Goal: Transaction & Acquisition: Download file/media

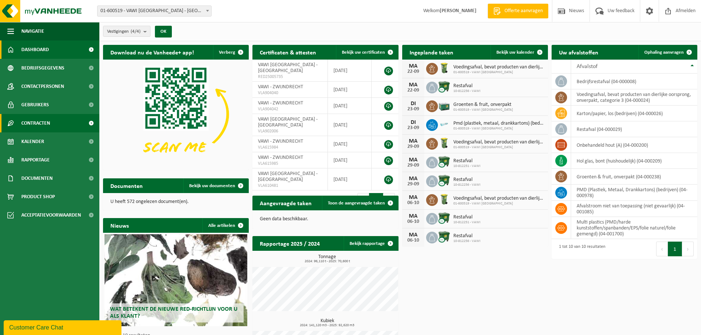
click at [54, 127] on link "Contracten" at bounding box center [49, 123] width 99 height 18
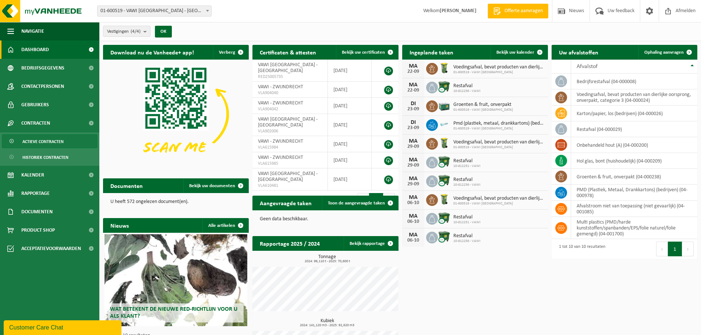
click at [60, 144] on span "Actieve contracten" at bounding box center [42, 142] width 41 height 14
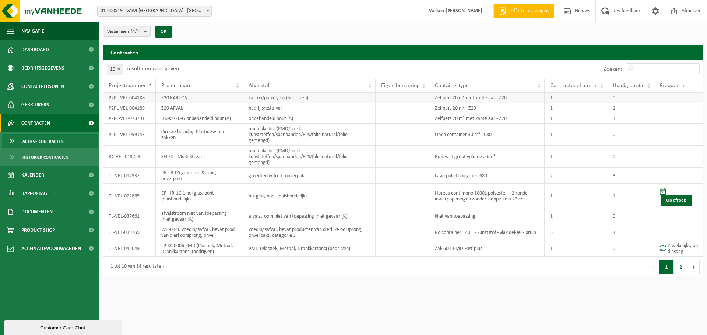
click at [193, 94] on td "Z20 KARTON" at bounding box center [199, 98] width 87 height 10
click at [178, 108] on td "Z20 AFVAL" at bounding box center [199, 108] width 87 height 10
click at [184, 96] on td "Z20 KARTON" at bounding box center [199, 98] width 87 height 10
click at [124, 96] on td "P2PL-VEL-004188" at bounding box center [129, 98] width 53 height 10
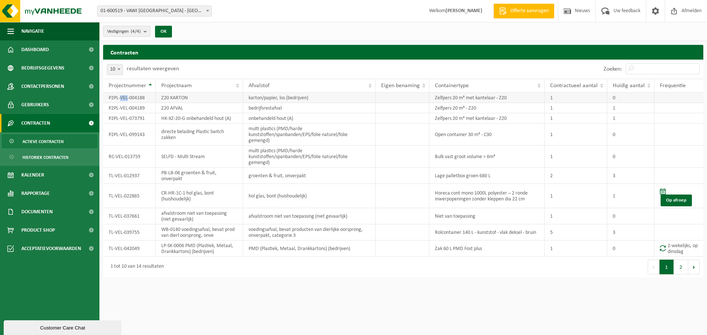
click at [124, 96] on td "P2PL-VEL-004188" at bounding box center [129, 98] width 53 height 10
click at [122, 110] on td "P2PL-VEL-004189" at bounding box center [129, 108] width 53 height 10
click at [57, 210] on link "Documenten" at bounding box center [49, 212] width 99 height 18
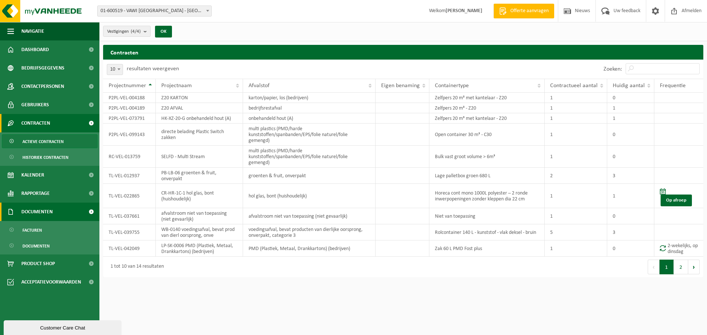
click at [57, 210] on link "Documenten" at bounding box center [49, 212] width 99 height 18
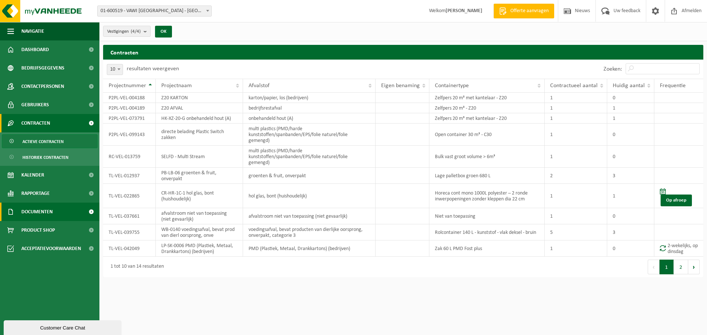
click at [57, 210] on link "Documenten" at bounding box center [49, 212] width 99 height 18
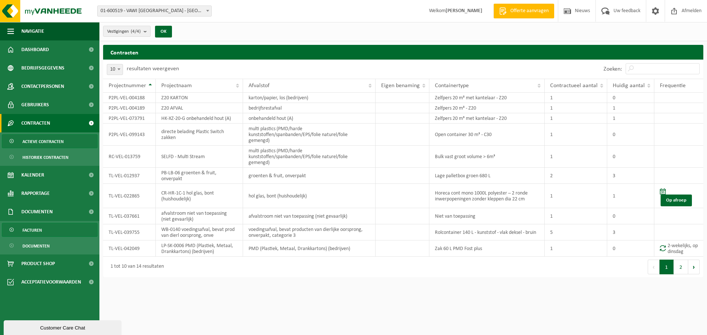
click at [47, 230] on link "Facturen" at bounding box center [50, 230] width 96 height 14
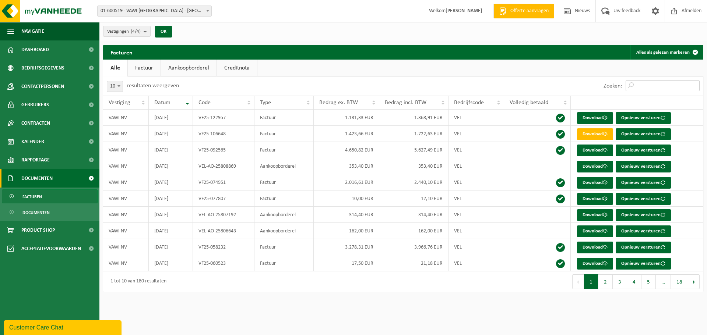
click at [651, 81] on input "Zoeken:" at bounding box center [662, 85] width 74 height 11
click at [189, 100] on th "Datum" at bounding box center [171, 103] width 44 height 14
click at [188, 102] on th "Datum" at bounding box center [171, 103] width 44 height 14
click at [187, 102] on th "Datum" at bounding box center [171, 103] width 44 height 14
click at [188, 102] on th "Datum" at bounding box center [171, 103] width 44 height 14
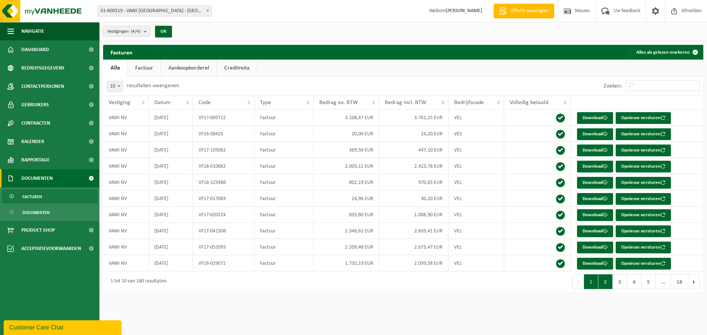
click at [602, 283] on button "2" at bounding box center [605, 282] width 14 height 15
click at [674, 282] on button "18" at bounding box center [678, 282] width 17 height 15
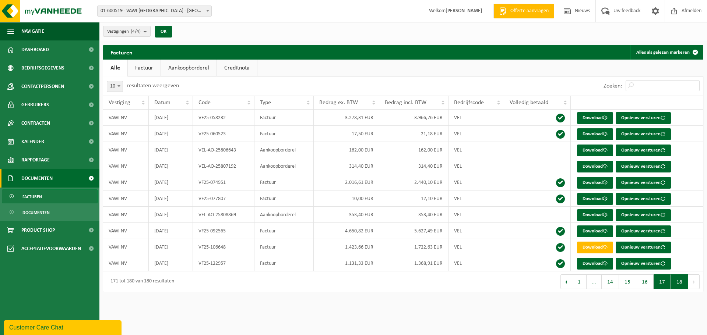
click at [666, 283] on button "17" at bounding box center [661, 282] width 17 height 15
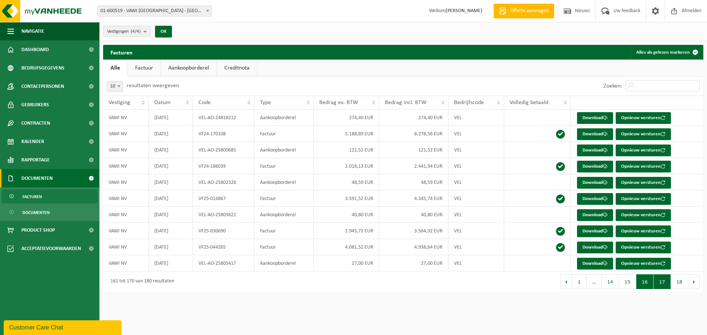
click at [640, 288] on button "16" at bounding box center [644, 282] width 17 height 15
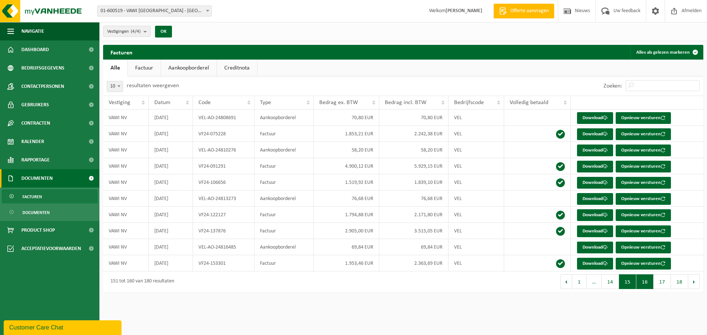
click at [625, 285] on button "15" at bounding box center [627, 282] width 17 height 15
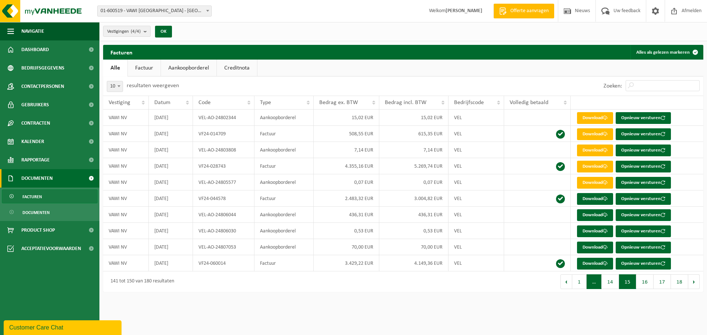
click at [598, 282] on span "…" at bounding box center [593, 282] width 15 height 15
click at [604, 282] on button "14" at bounding box center [609, 282] width 17 height 15
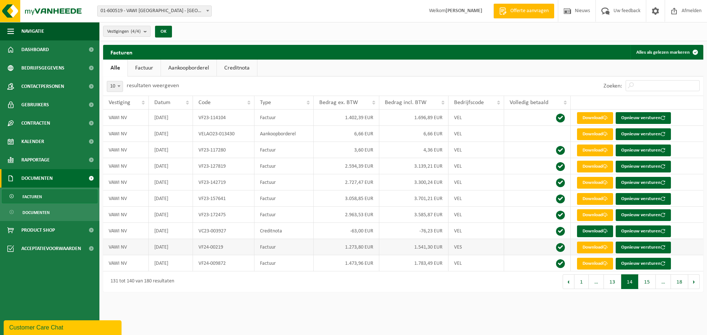
click at [166, 247] on td "2024-01-31" at bounding box center [171, 247] width 44 height 16
click at [595, 246] on link "Download" at bounding box center [595, 248] width 36 height 12
click at [236, 317] on html "Vestiging: 01-600519 - VAWI NV - ANTWERPEN 10-812251 - VAWI - ZWIJNDRECHT 10-81…" at bounding box center [353, 167] width 707 height 335
click at [638, 82] on input "Zoeken:" at bounding box center [662, 85] width 74 height 11
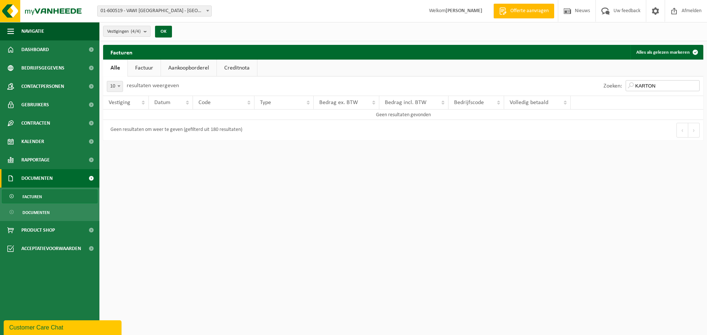
type input "KARTON"
click at [197, 71] on link "Aankoopborderel" at bounding box center [189, 68] width 56 height 17
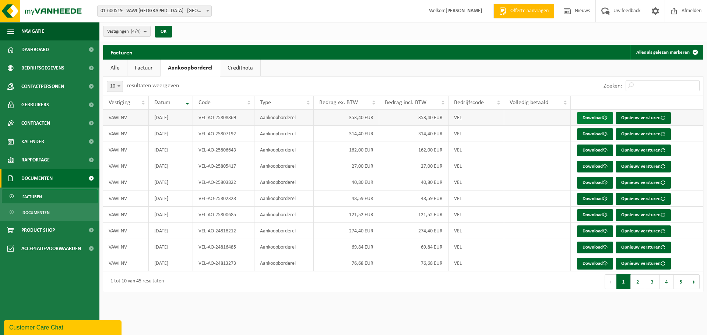
click at [586, 117] on link "Download" at bounding box center [595, 118] width 36 height 12
click at [609, 285] on button "Vorige" at bounding box center [610, 282] width 12 height 15
click at [636, 282] on button "2" at bounding box center [637, 282] width 14 height 15
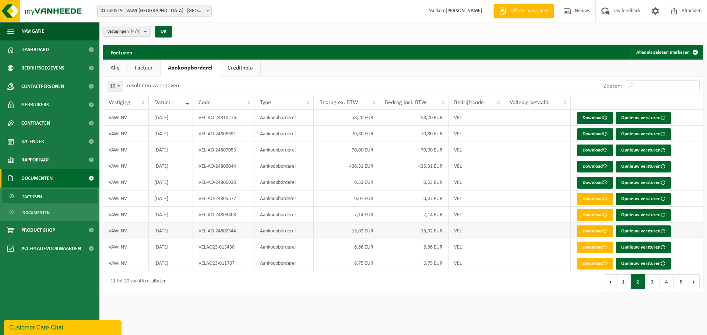
click at [605, 230] on span at bounding box center [604, 231] width 5 height 5
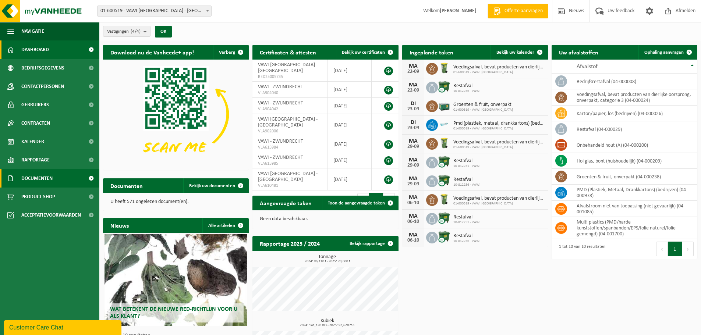
click at [39, 178] on span "Documenten" at bounding box center [36, 178] width 31 height 18
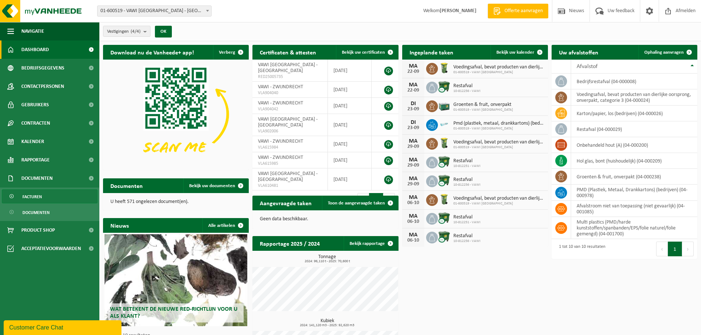
click at [36, 194] on span "Facturen" at bounding box center [32, 197] width 20 height 14
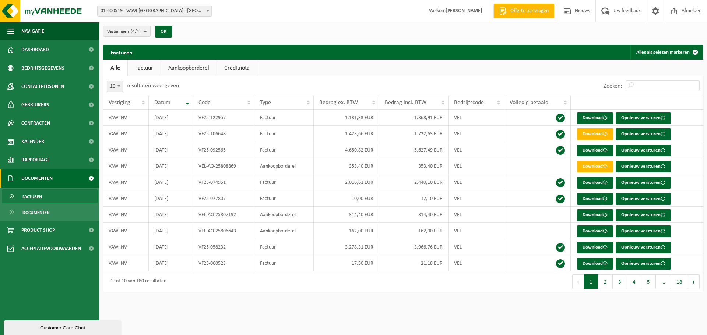
click at [657, 79] on div "Zoeken:" at bounding box center [650, 86] width 103 height 19
click at [654, 81] on input "Zoeken:" at bounding box center [662, 85] width 74 height 11
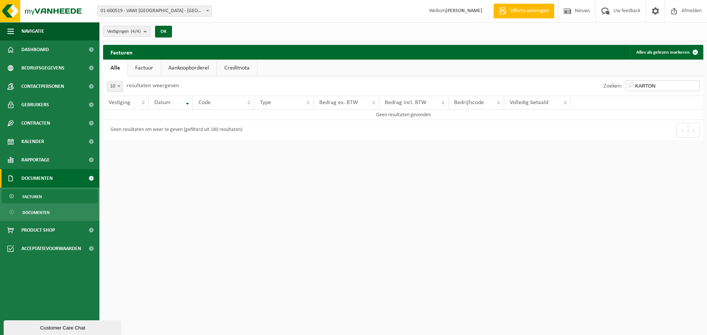
type input "KARTON"
click at [195, 65] on link "Aankoopborderel" at bounding box center [189, 68] width 56 height 17
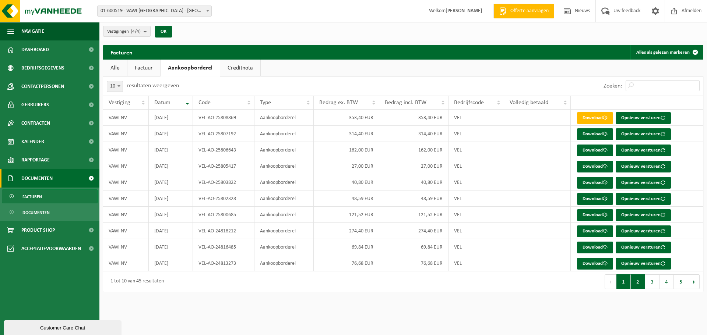
click at [636, 286] on button "2" at bounding box center [637, 282] width 14 height 15
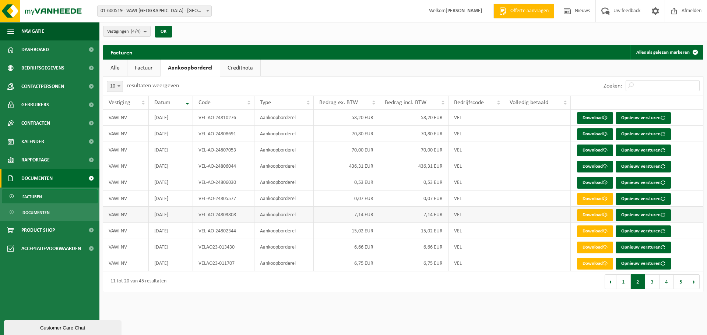
click at [599, 216] on link "Download" at bounding box center [595, 215] width 36 height 12
click at [595, 201] on link "Download" at bounding box center [595, 199] width 36 height 12
click at [591, 179] on link "Download" at bounding box center [595, 183] width 36 height 12
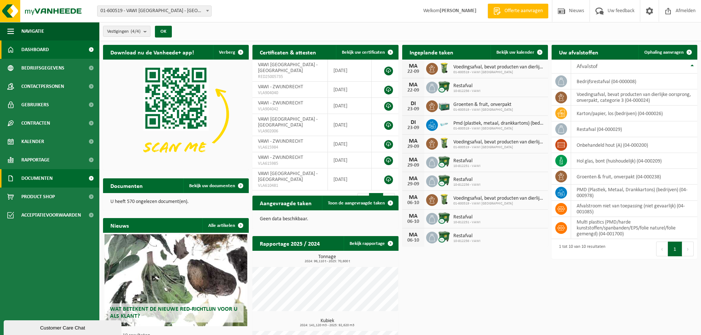
click at [36, 184] on span "Documenten" at bounding box center [36, 178] width 31 height 18
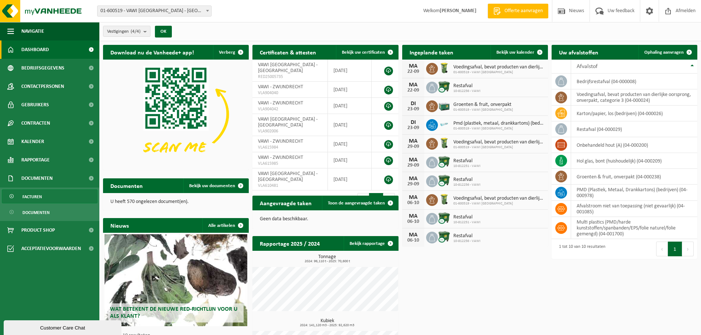
click at [38, 195] on span "Facturen" at bounding box center [32, 197] width 20 height 14
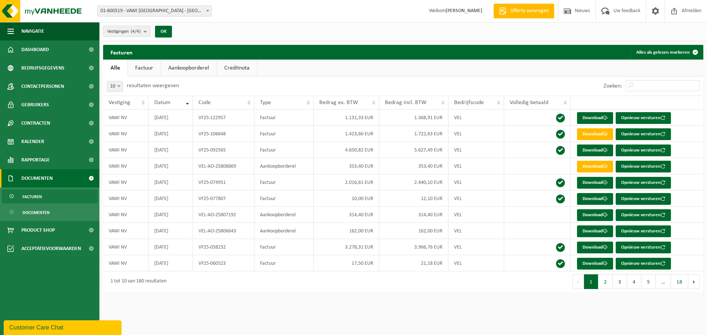
click at [205, 69] on link "Aankoopborderel" at bounding box center [189, 68] width 56 height 17
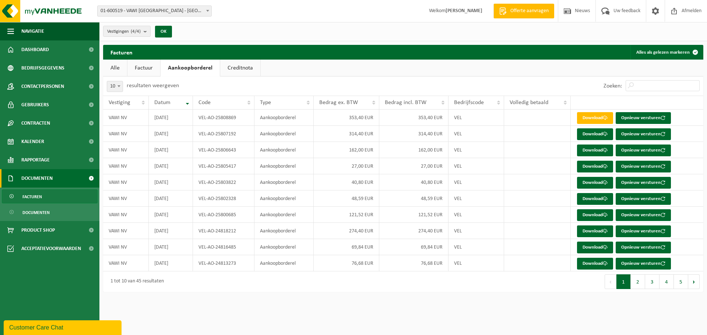
click at [612, 280] on button "Vorige" at bounding box center [610, 282] width 12 height 15
click at [639, 282] on button "2" at bounding box center [637, 282] width 14 height 15
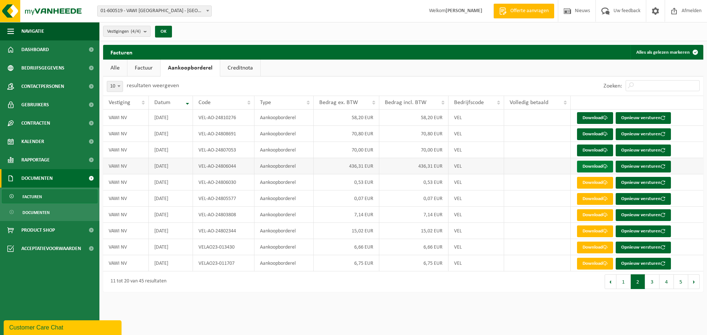
click at [600, 167] on link "Download" at bounding box center [595, 167] width 36 height 12
click at [588, 151] on link "Download" at bounding box center [595, 151] width 36 height 12
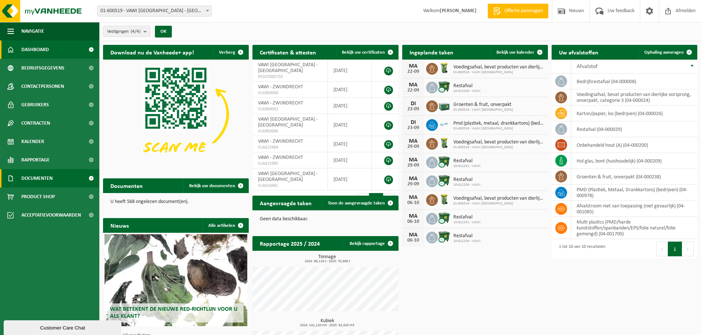
click at [43, 180] on span "Documenten" at bounding box center [36, 178] width 31 height 18
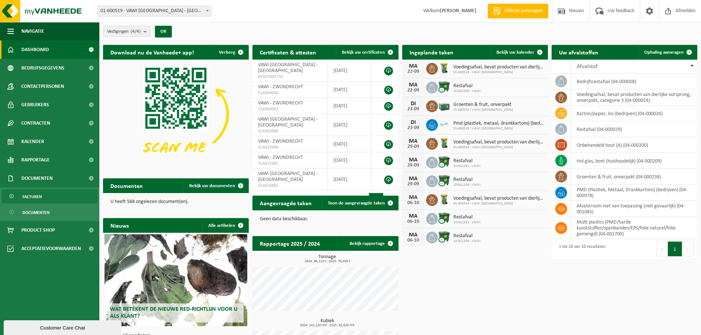
click at [41, 197] on span "Facturen" at bounding box center [32, 197] width 20 height 14
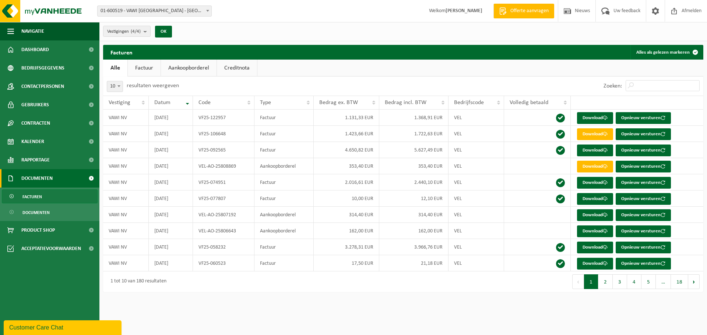
click at [174, 71] on link "Aankoopborderel" at bounding box center [189, 68] width 56 height 17
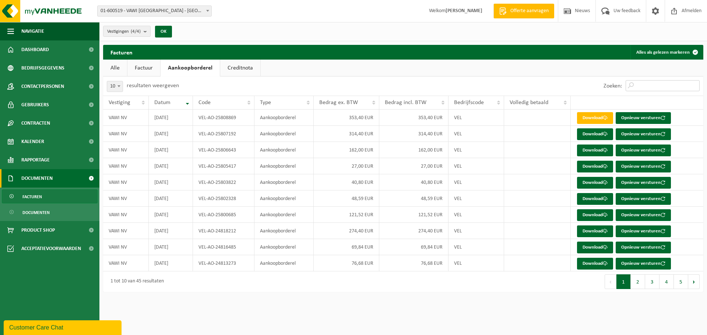
click at [657, 81] on input "Zoeken:" at bounding box center [662, 85] width 74 height 11
click at [641, 279] on button "2" at bounding box center [637, 282] width 14 height 15
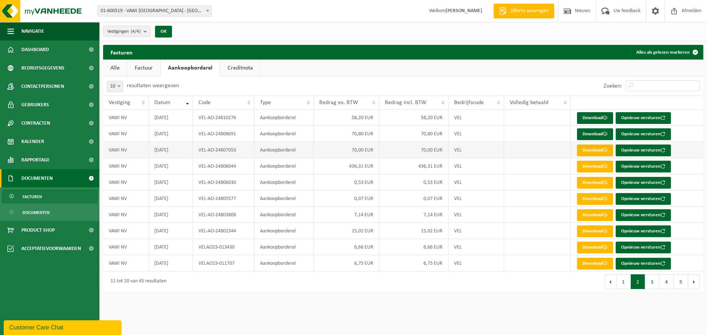
click at [590, 148] on link "Download" at bounding box center [595, 151] width 36 height 12
click at [592, 133] on link "Download" at bounding box center [595, 134] width 36 height 12
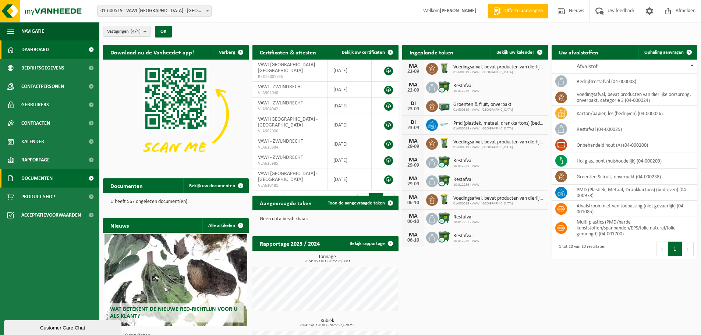
click at [57, 184] on link "Documenten" at bounding box center [49, 178] width 99 height 18
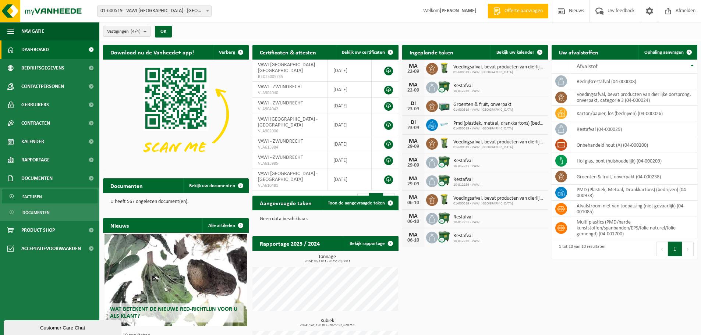
click at [47, 193] on link "Facturen" at bounding box center [50, 197] width 96 height 14
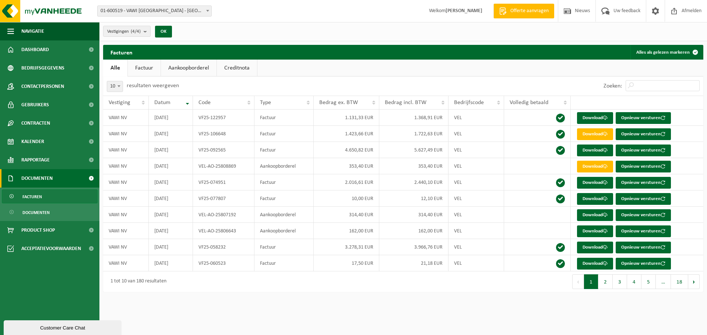
click at [192, 65] on link "Aankoopborderel" at bounding box center [189, 68] width 56 height 17
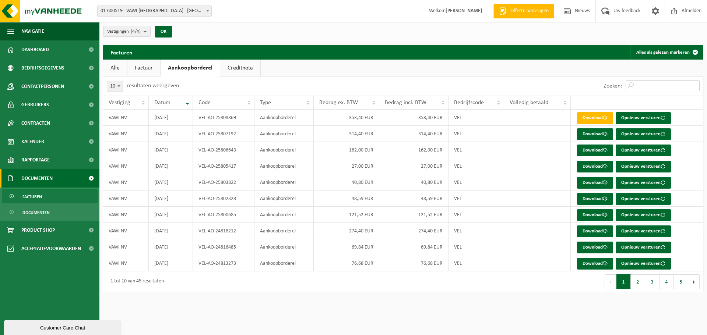
click at [644, 86] on input "Zoeken:" at bounding box center [662, 85] width 74 height 11
click at [635, 283] on button "2" at bounding box center [637, 282] width 14 height 15
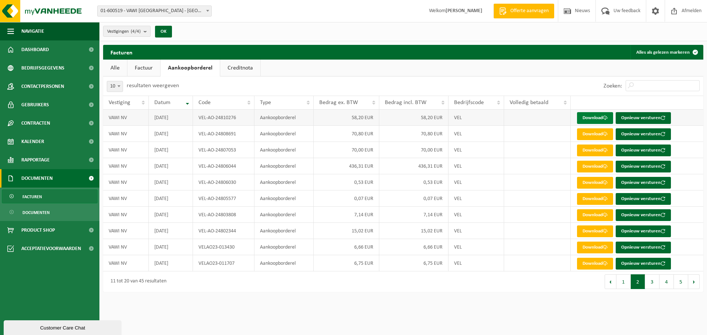
click at [592, 114] on link "Download" at bounding box center [595, 118] width 36 height 12
click at [648, 282] on button "3" at bounding box center [652, 282] width 14 height 15
click at [638, 283] on button "2" at bounding box center [637, 282] width 14 height 15
click at [624, 283] on button "1" at bounding box center [623, 282] width 14 height 15
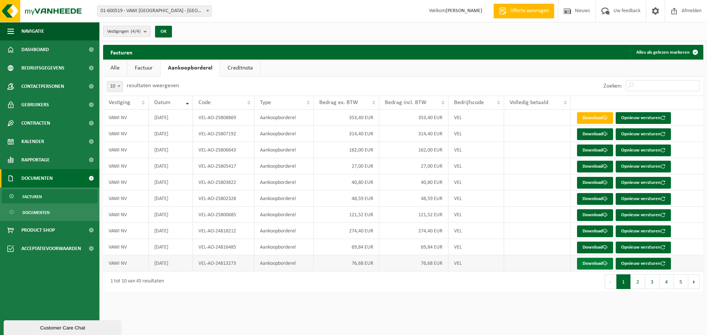
click at [595, 265] on link "Download" at bounding box center [595, 264] width 36 height 12
click at [592, 245] on link "Download" at bounding box center [595, 248] width 36 height 12
click at [598, 228] on link "Download" at bounding box center [595, 232] width 36 height 12
click at [636, 280] on button "2" at bounding box center [637, 282] width 14 height 15
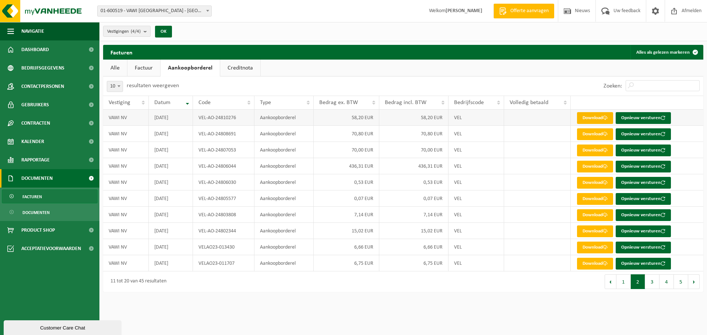
click at [599, 117] on link "Download" at bounding box center [595, 118] width 36 height 12
click at [654, 284] on button "3" at bounding box center [652, 282] width 14 height 15
click at [637, 282] on button "2" at bounding box center [637, 282] width 14 height 15
click at [627, 284] on button "1" at bounding box center [623, 282] width 14 height 15
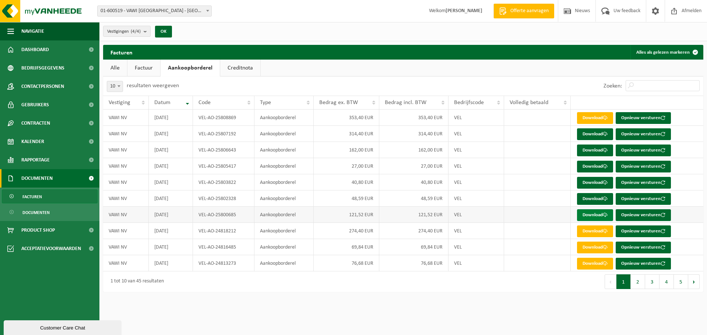
click at [592, 213] on link "Download" at bounding box center [595, 215] width 36 height 12
click at [596, 217] on link "Download" at bounding box center [595, 215] width 36 height 12
click at [592, 199] on link "Download" at bounding box center [595, 199] width 36 height 12
click at [594, 181] on link "Download" at bounding box center [595, 183] width 36 height 12
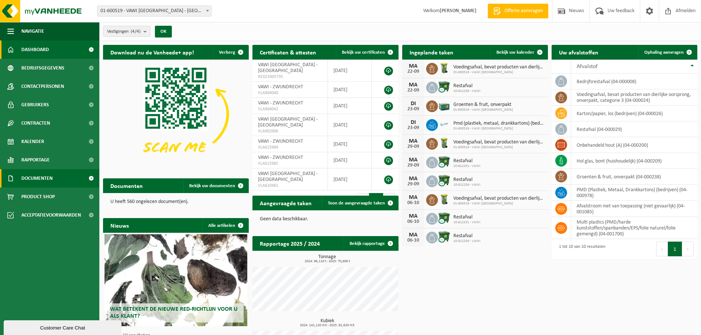
click at [25, 182] on span "Documenten" at bounding box center [36, 178] width 31 height 18
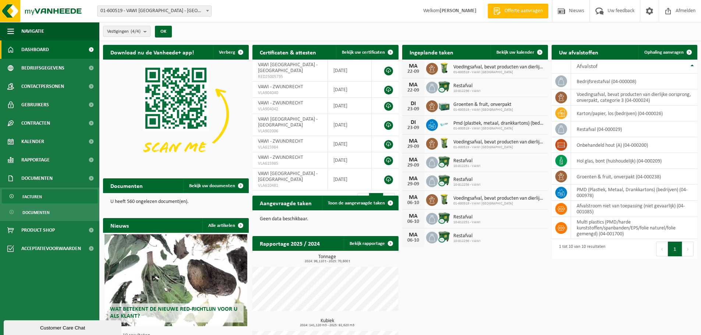
click at [35, 194] on span "Facturen" at bounding box center [32, 197] width 20 height 14
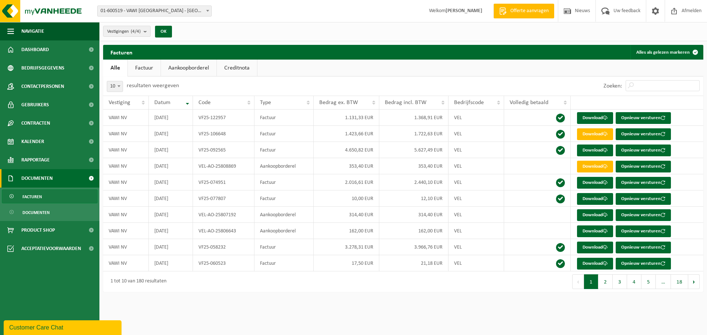
click at [177, 69] on link "Aankoopborderel" at bounding box center [189, 68] width 56 height 17
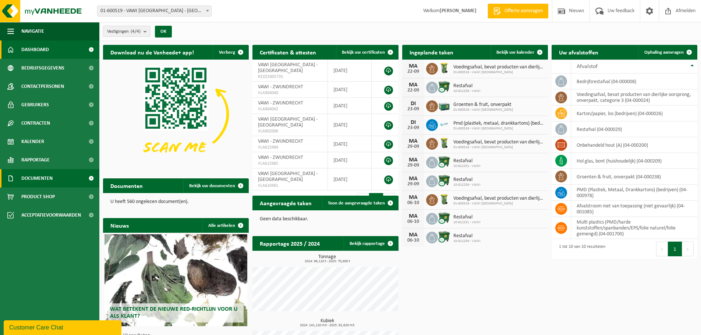
click at [35, 179] on span "Documenten" at bounding box center [36, 178] width 31 height 18
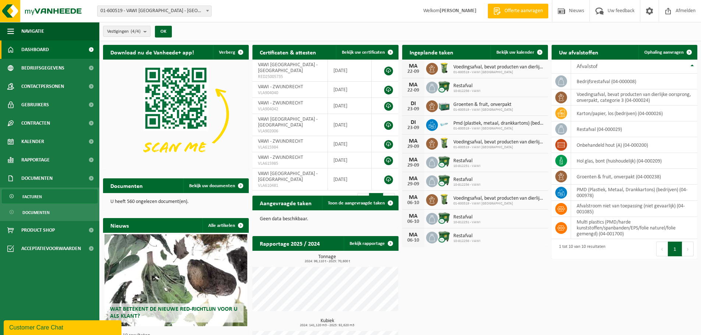
click at [40, 194] on span "Facturen" at bounding box center [32, 197] width 20 height 14
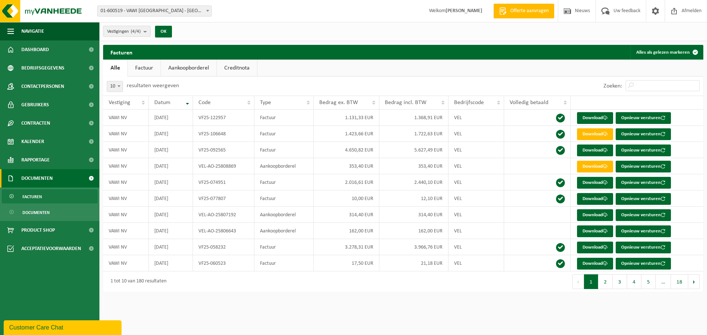
click at [183, 71] on link "Aankoopborderel" at bounding box center [189, 68] width 56 height 17
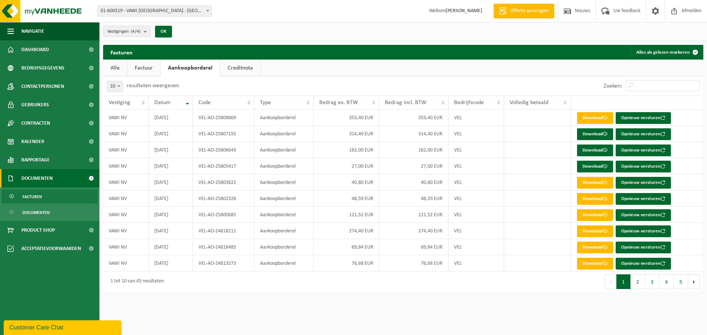
click at [233, 69] on link "Creditnota" at bounding box center [240, 68] width 40 height 17
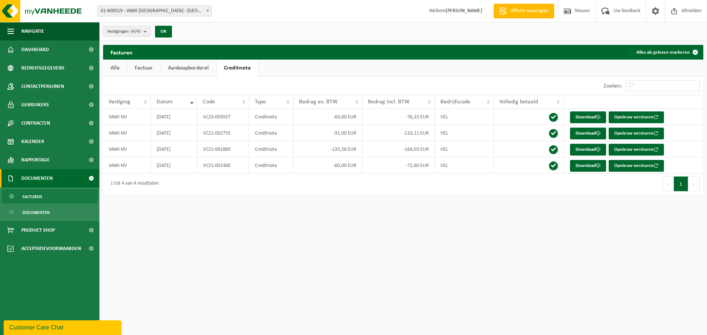
click at [690, 183] on button "Volgende" at bounding box center [693, 184] width 11 height 15
click at [665, 185] on button "Vorige" at bounding box center [668, 184] width 12 height 15
click at [188, 67] on link "Aankoopborderel" at bounding box center [188, 68] width 56 height 17
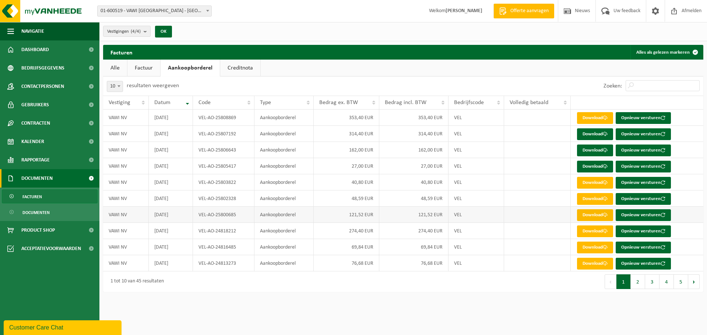
click at [586, 216] on link "Download" at bounding box center [595, 215] width 36 height 12
click at [589, 180] on link "Download" at bounding box center [595, 183] width 36 height 12
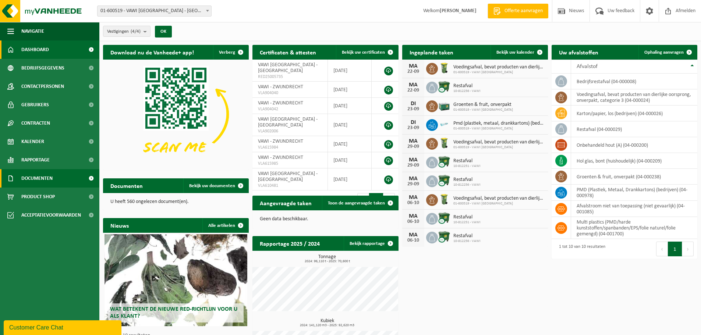
click at [49, 180] on span "Documenten" at bounding box center [36, 178] width 31 height 18
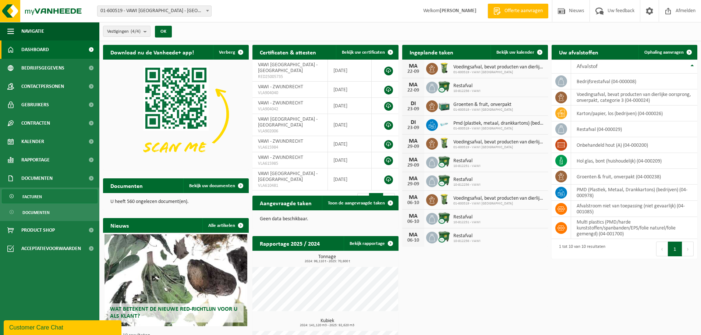
click at [46, 194] on link "Facturen" at bounding box center [50, 197] width 96 height 14
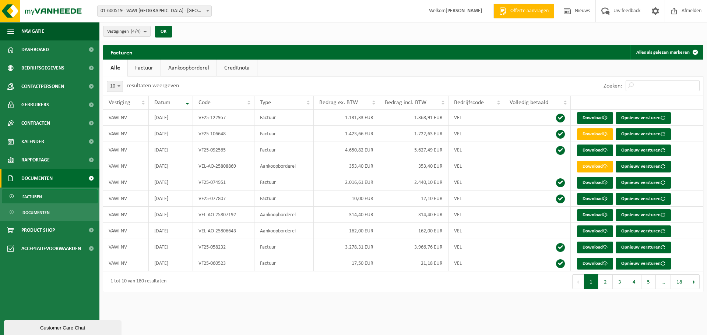
click at [191, 68] on link "Aankoopborderel" at bounding box center [189, 68] width 56 height 17
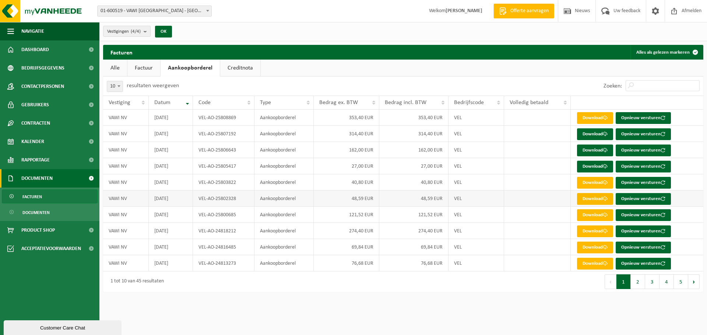
click at [597, 198] on link "Download" at bounding box center [595, 199] width 36 height 12
click at [592, 183] on link "Download" at bounding box center [595, 183] width 36 height 12
click at [590, 166] on link "Download" at bounding box center [595, 167] width 36 height 12
click at [597, 165] on link "Download" at bounding box center [595, 167] width 36 height 12
click at [594, 149] on link "Download" at bounding box center [595, 151] width 36 height 12
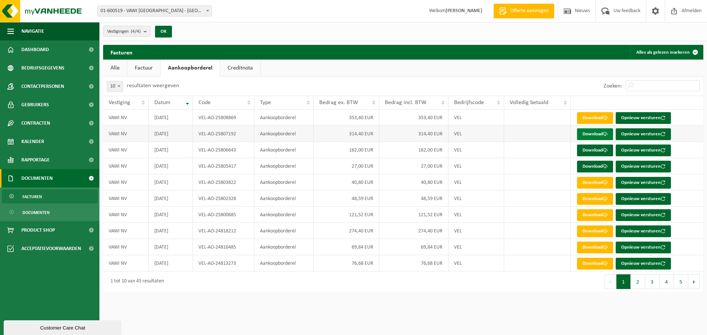
click at [589, 132] on link "Download" at bounding box center [595, 134] width 36 height 12
click at [520, 117] on td at bounding box center [537, 118] width 67 height 16
click at [582, 117] on link "Download" at bounding box center [595, 118] width 36 height 12
click at [613, 283] on button "Vorige" at bounding box center [610, 282] width 12 height 15
click at [637, 280] on button "2" at bounding box center [637, 282] width 14 height 15
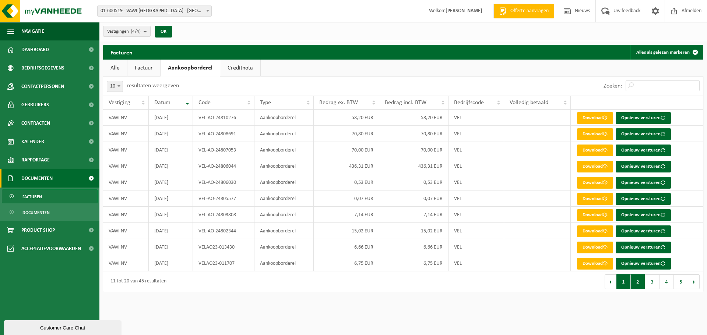
click at [624, 284] on button "1" at bounding box center [623, 282] width 14 height 15
click at [46, 197] on link "Facturen" at bounding box center [50, 197] width 96 height 14
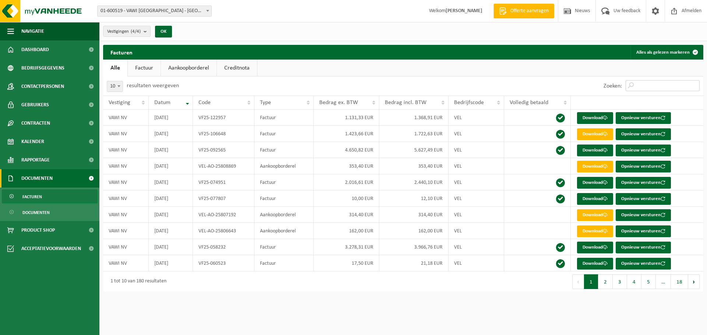
click at [643, 85] on input "Zoeken:" at bounding box center [662, 85] width 74 height 11
type input "P"
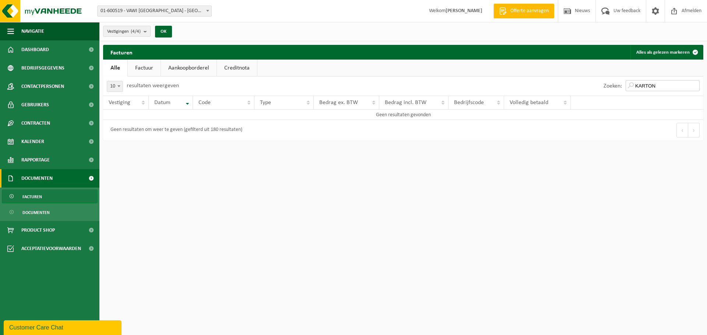
type input "KARTON"
click at [143, 68] on link "Factuur" at bounding box center [144, 68] width 33 height 17
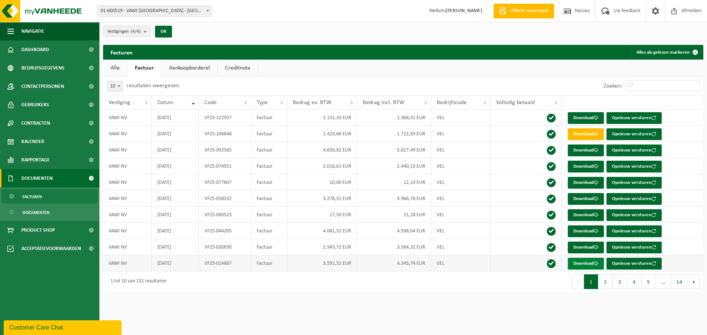
click at [583, 263] on link "Download" at bounding box center [585, 264] width 36 height 12
click at [586, 200] on link "Download" at bounding box center [585, 199] width 36 height 12
click at [45, 124] on span "Contracten" at bounding box center [35, 123] width 29 height 18
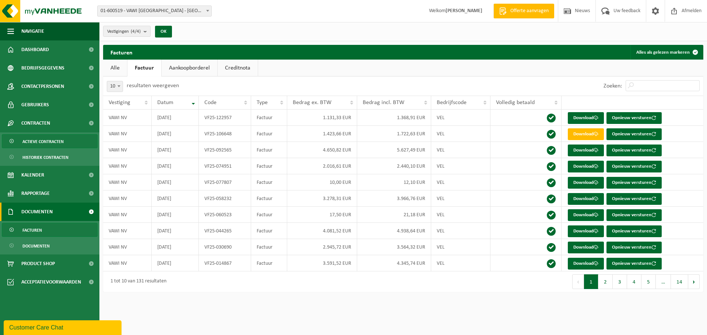
click at [45, 143] on span "Actieve contracten" at bounding box center [42, 142] width 41 height 14
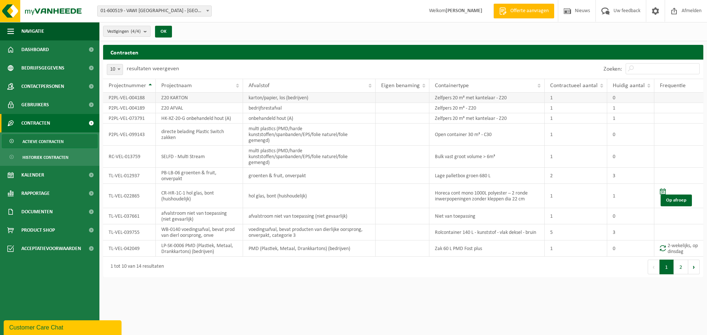
click at [127, 97] on td "P2PL-VEL-004188" at bounding box center [129, 98] width 53 height 10
click at [110, 98] on td "P2PL-VEL-004188" at bounding box center [129, 98] width 53 height 10
click at [50, 209] on span "Documenten" at bounding box center [36, 212] width 31 height 18
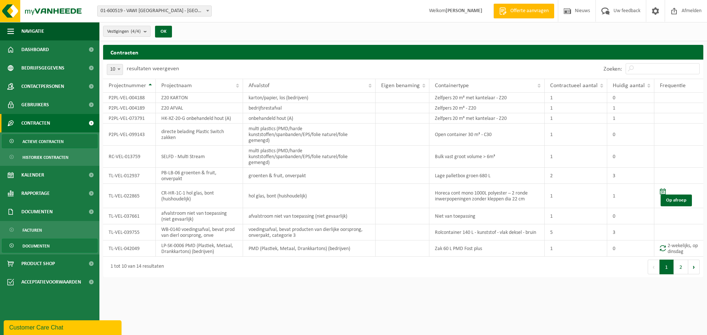
click at [45, 244] on span "Documenten" at bounding box center [35, 246] width 27 height 14
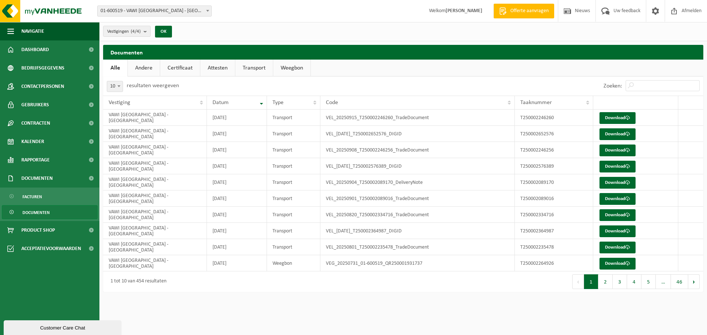
click at [137, 67] on link "Andere" at bounding box center [144, 68] width 32 height 17
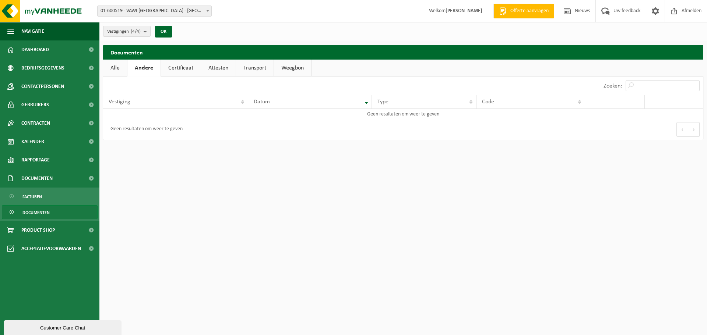
click at [191, 65] on link "Certificaat" at bounding box center [181, 68] width 40 height 17
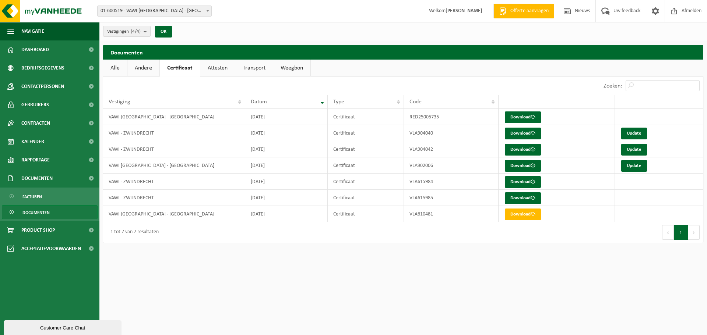
click at [219, 64] on link "Attesten" at bounding box center [217, 68] width 35 height 17
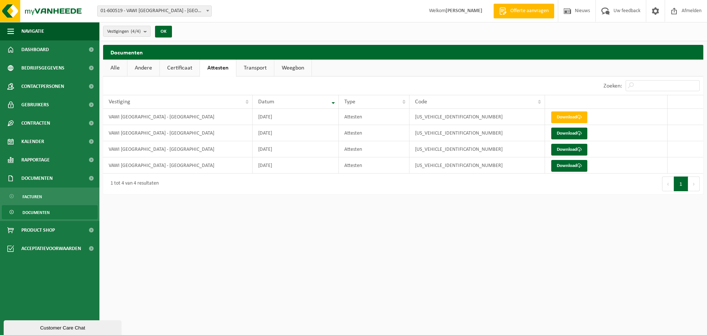
click at [250, 67] on link "Transport" at bounding box center [255, 68] width 38 height 17
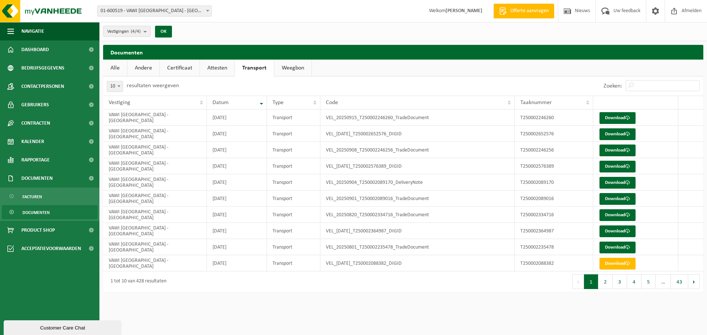
click at [295, 63] on link "Weegbon" at bounding box center [292, 68] width 37 height 17
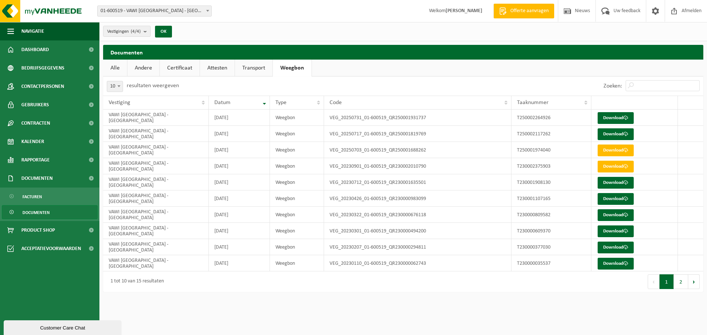
click at [114, 70] on link "Alle" at bounding box center [115, 68] width 24 height 17
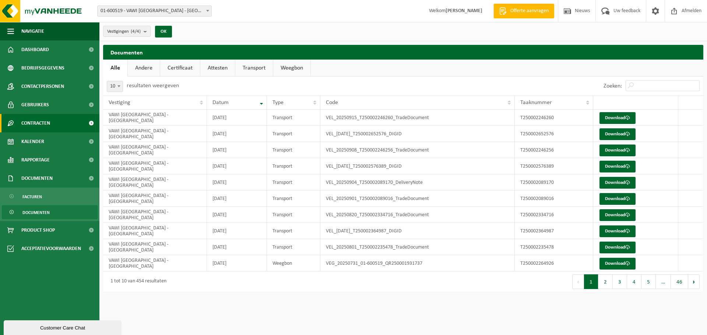
click at [45, 124] on span "Contracten" at bounding box center [35, 123] width 29 height 18
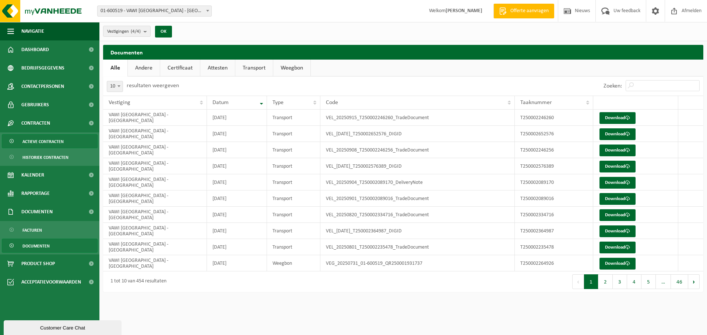
click at [50, 142] on span "Actieve contracten" at bounding box center [42, 142] width 41 height 14
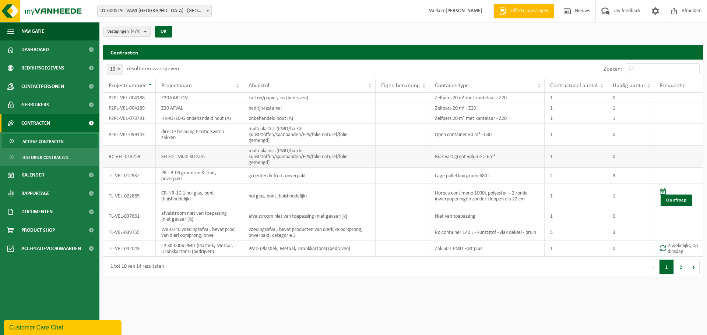
click at [120, 160] on td "RC-VEL-013759" at bounding box center [129, 157] width 53 height 22
click at [183, 162] on td "SELFD - Multi Stream" at bounding box center [199, 157] width 87 height 22
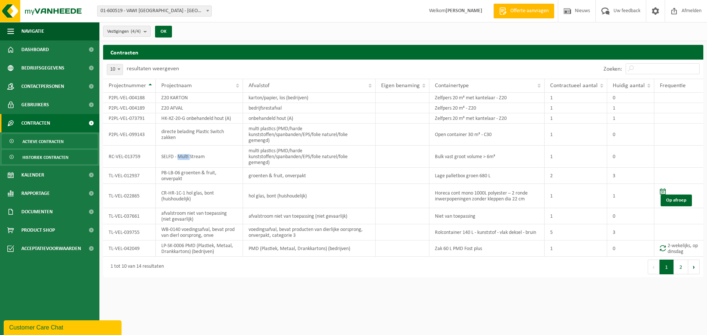
click at [39, 159] on span "Historiek contracten" at bounding box center [45, 158] width 46 height 14
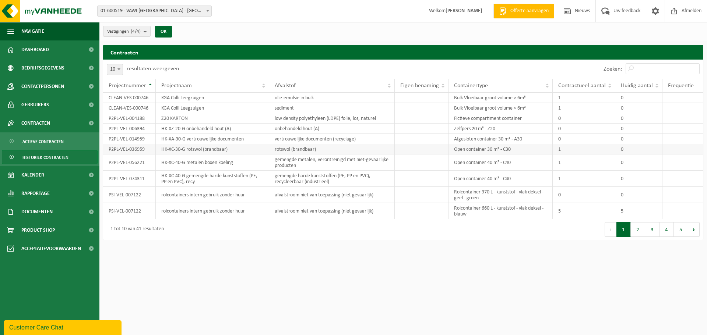
click at [123, 146] on td "P2PL-VEL-036959" at bounding box center [129, 149] width 53 height 10
